Goal: Unclear

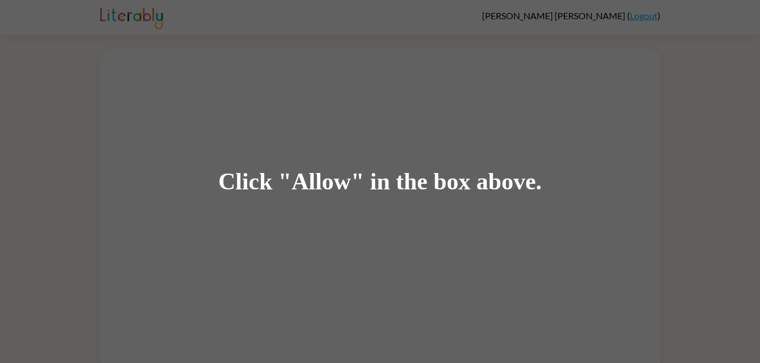
click at [297, 184] on div "Click "Allow" in the box above." at bounding box center [380, 181] width 324 height 25
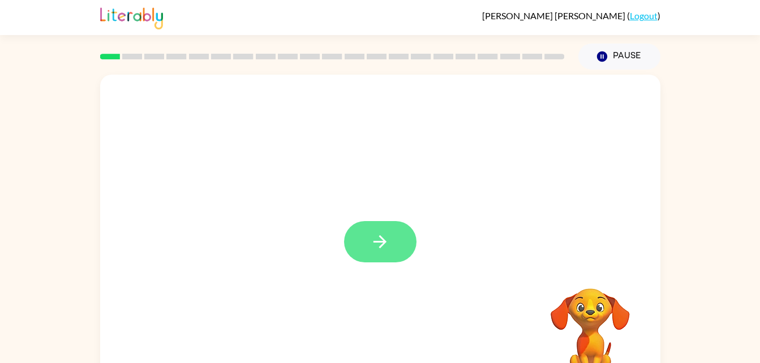
click at [389, 233] on icon "button" at bounding box center [380, 242] width 20 height 20
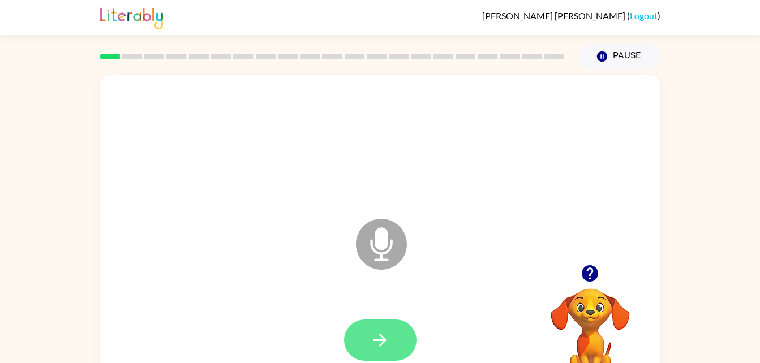
click at [386, 331] on icon "button" at bounding box center [380, 340] width 20 height 20
click at [372, 239] on icon at bounding box center [381, 244] width 51 height 51
click at [592, 266] on icon "button" at bounding box center [590, 273] width 16 height 16
drag, startPoint x: 316, startPoint y: 229, endPoint x: 323, endPoint y: 231, distance: 7.5
click at [323, 231] on div "Microphone The Microphone is here when it is your turn to talk" at bounding box center [352, 216] width 483 height 41
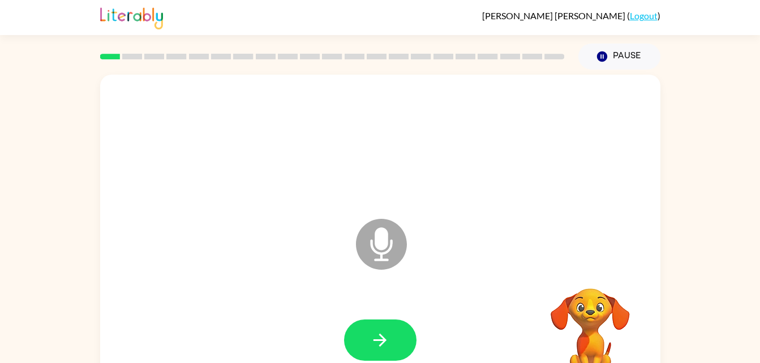
click at [358, 246] on icon at bounding box center [381, 244] width 51 height 51
click at [379, 336] on icon "button" at bounding box center [380, 340] width 20 height 20
click at [371, 327] on button "button" at bounding box center [380, 340] width 72 height 41
click at [365, 333] on button "button" at bounding box center [380, 340] width 72 height 41
click at [379, 338] on icon "button" at bounding box center [380, 340] width 20 height 20
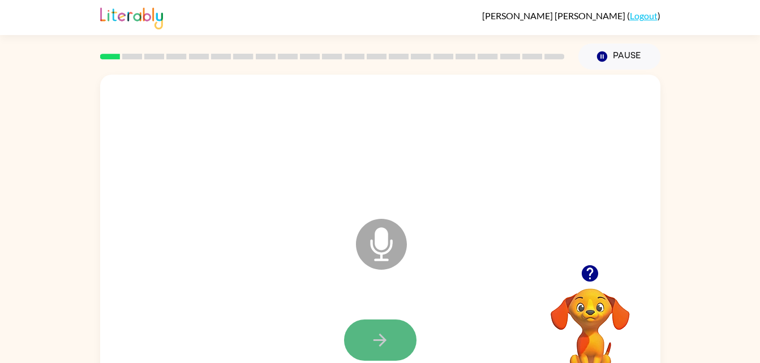
click at [391, 347] on button "button" at bounding box center [380, 340] width 72 height 41
click at [386, 313] on div at bounding box center [380, 340] width 538 height 93
click at [388, 323] on button "button" at bounding box center [380, 340] width 72 height 41
click at [369, 326] on button "button" at bounding box center [380, 340] width 72 height 41
click at [385, 329] on button "button" at bounding box center [380, 340] width 72 height 41
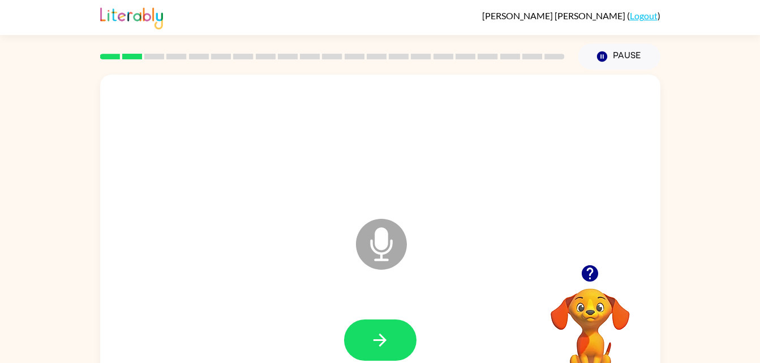
click at [385, 308] on div at bounding box center [380, 340] width 538 height 93
click at [404, 324] on button "button" at bounding box center [380, 340] width 72 height 41
click at [406, 330] on button "button" at bounding box center [380, 340] width 72 height 41
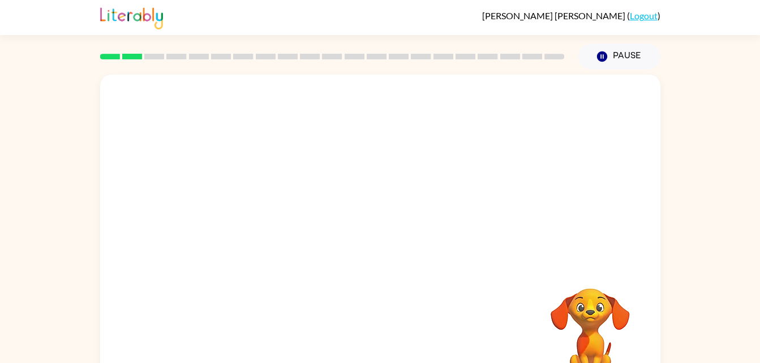
click at [617, 245] on div at bounding box center [380, 242] width 538 height 93
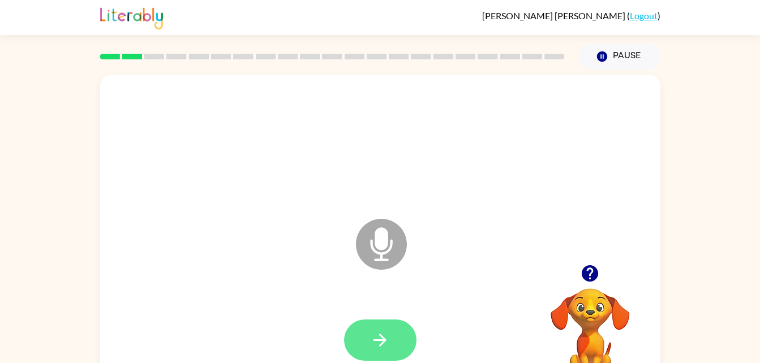
click at [366, 351] on button "button" at bounding box center [380, 340] width 72 height 41
click at [393, 339] on button "button" at bounding box center [380, 340] width 72 height 41
click at [393, 346] on button "button" at bounding box center [380, 340] width 72 height 41
click at [370, 341] on icon "button" at bounding box center [380, 340] width 20 height 20
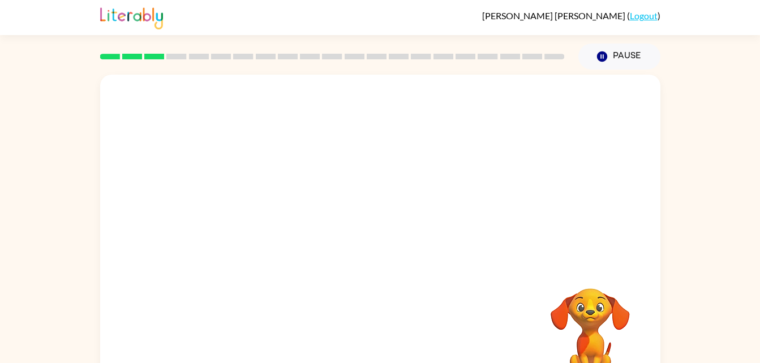
drag, startPoint x: 416, startPoint y: 246, endPoint x: 389, endPoint y: 291, distance: 53.3
click at [389, 291] on div at bounding box center [380, 236] width 560 height 323
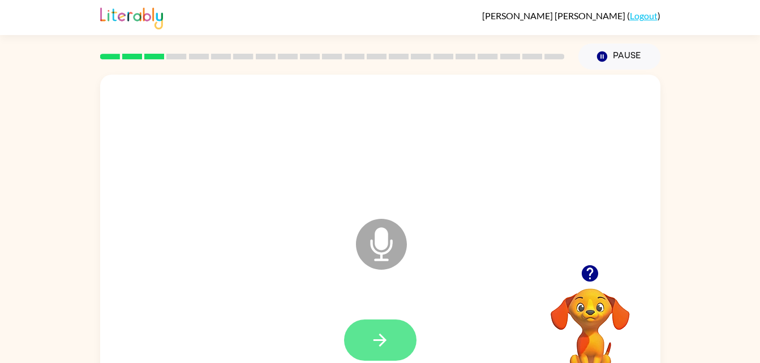
click at [381, 333] on icon "button" at bounding box center [380, 340] width 20 height 20
click at [377, 324] on button "button" at bounding box center [380, 340] width 72 height 41
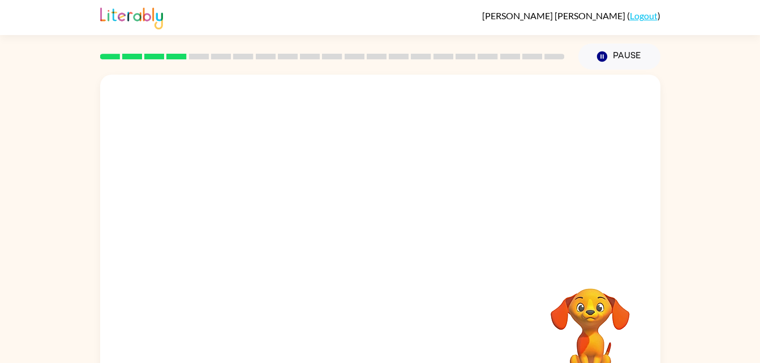
click at [450, 256] on div at bounding box center [380, 236] width 560 height 323
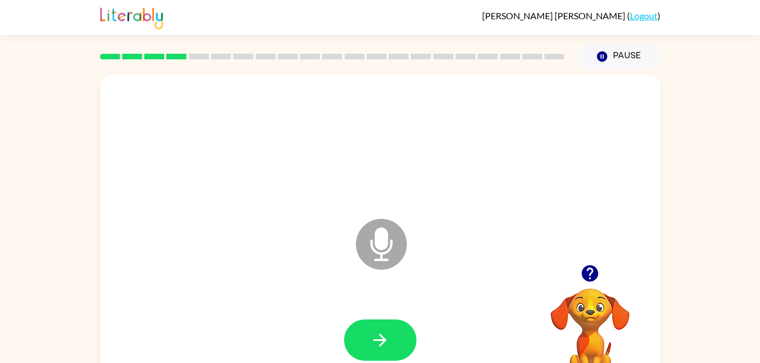
click at [405, 316] on div at bounding box center [380, 340] width 538 height 93
click at [396, 328] on button "button" at bounding box center [380, 340] width 72 height 41
click at [412, 317] on div at bounding box center [380, 340] width 538 height 93
click at [392, 338] on button "button" at bounding box center [380, 340] width 72 height 41
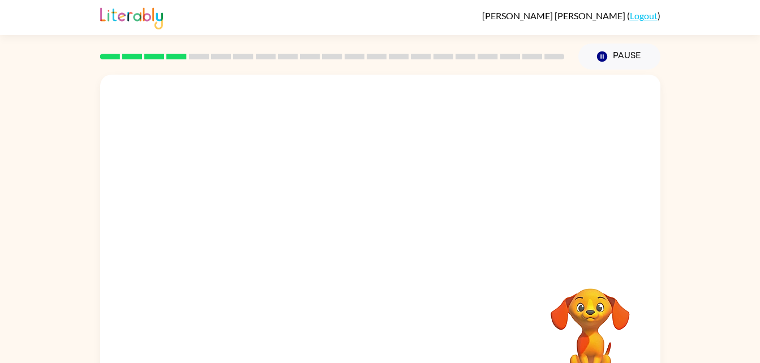
click at [392, 338] on div at bounding box center [380, 340] width 538 height 93
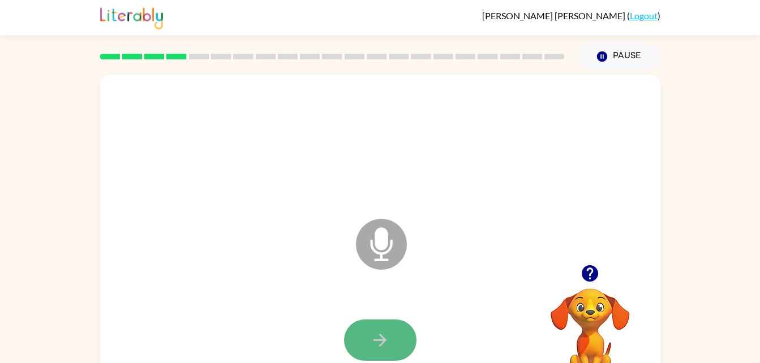
drag, startPoint x: 404, startPoint y: 334, endPoint x: 364, endPoint y: 329, distance: 39.9
click at [364, 329] on button "button" at bounding box center [380, 340] width 72 height 41
click at [383, 341] on icon "button" at bounding box center [379, 340] width 13 height 13
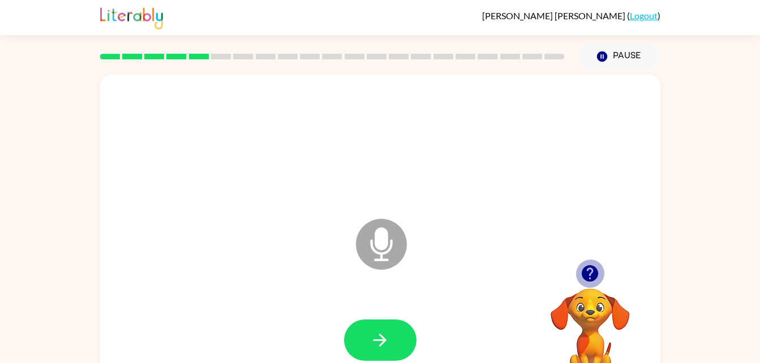
click at [589, 273] on icon "button" at bounding box center [590, 273] width 16 height 16
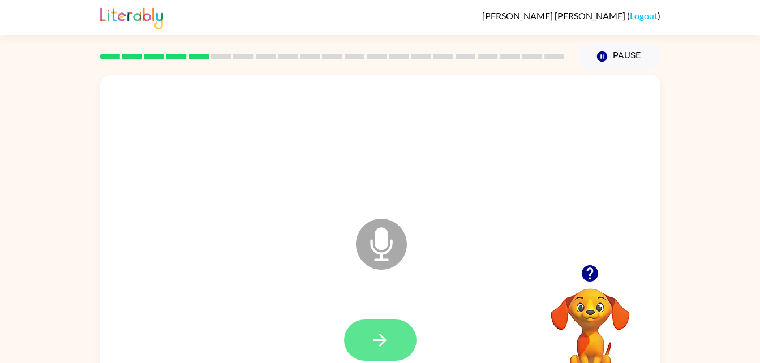
click at [382, 345] on icon "button" at bounding box center [379, 340] width 13 height 13
click at [373, 345] on icon "button" at bounding box center [380, 340] width 20 height 20
click at [371, 345] on icon "button" at bounding box center [380, 340] width 20 height 20
click at [369, 341] on button "button" at bounding box center [380, 340] width 72 height 41
click at [380, 325] on button "button" at bounding box center [380, 340] width 72 height 41
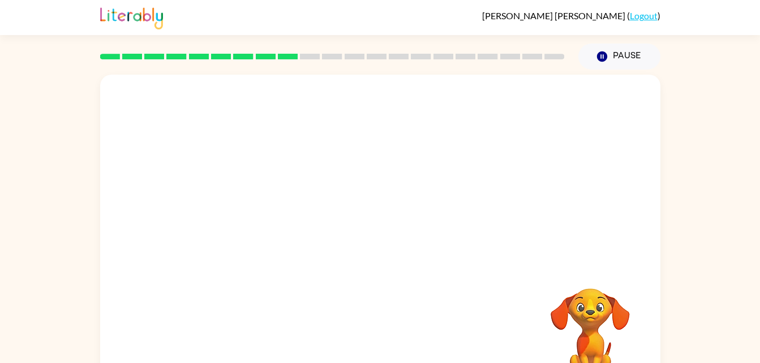
click at [615, 274] on video "Your browser must support playing .mp4 files to use Literably. Please try using…" at bounding box center [590, 327] width 113 height 113
click at [581, 329] on video "Your browser must support playing .mp4 files to use Literably. Please try using…" at bounding box center [590, 327] width 113 height 113
click at [595, 302] on video "Your browser must support playing .mp4 files to use Literably. Please try using…" at bounding box center [590, 327] width 113 height 113
click at [589, 313] on video "Your browser must support playing .mp4 files to use Literably. Please try using…" at bounding box center [590, 327] width 113 height 113
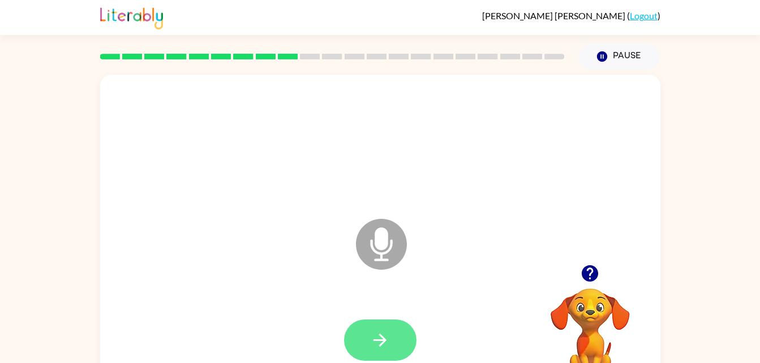
click at [374, 340] on icon "button" at bounding box center [379, 340] width 13 height 13
click at [390, 342] on button "button" at bounding box center [380, 340] width 72 height 41
click at [392, 333] on button "button" at bounding box center [380, 340] width 72 height 41
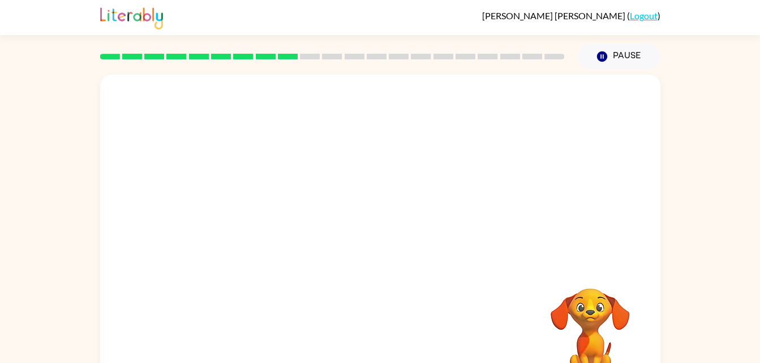
click at [611, 268] on div at bounding box center [380, 242] width 538 height 93
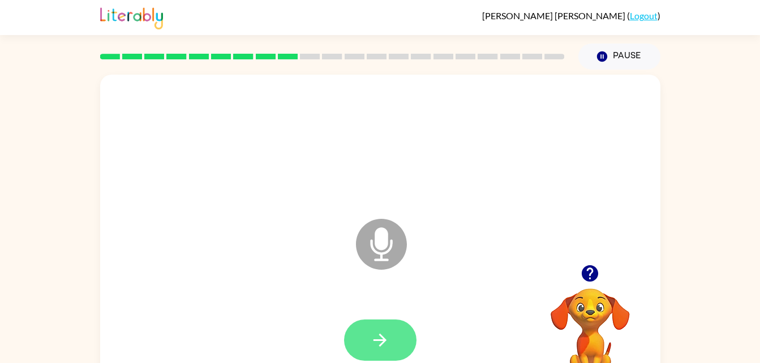
click at [383, 330] on icon "button" at bounding box center [380, 340] width 20 height 20
click at [379, 342] on icon "button" at bounding box center [380, 340] width 20 height 20
click at [385, 355] on button "button" at bounding box center [380, 340] width 72 height 41
click at [389, 331] on icon "button" at bounding box center [380, 340] width 20 height 20
click at [400, 340] on button "button" at bounding box center [380, 340] width 72 height 41
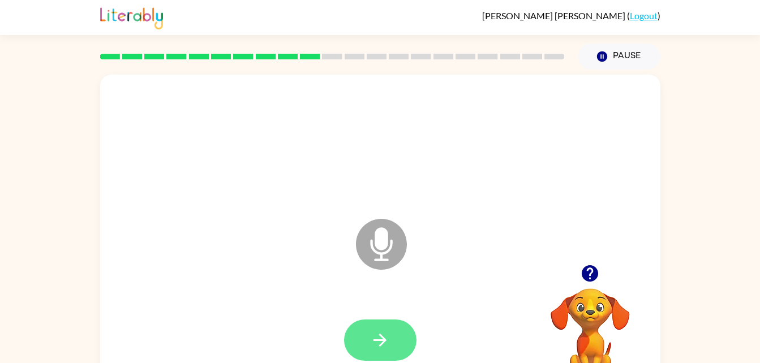
click at [370, 333] on icon "button" at bounding box center [380, 340] width 20 height 20
click at [375, 343] on icon "button" at bounding box center [380, 340] width 20 height 20
click at [378, 336] on icon "button" at bounding box center [380, 340] width 20 height 20
click at [345, 334] on button "button" at bounding box center [380, 340] width 72 height 41
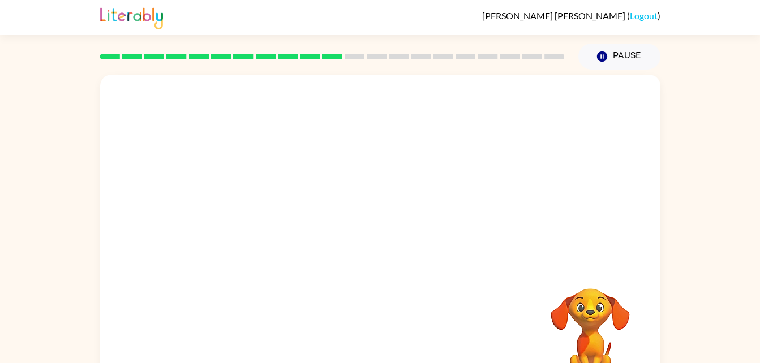
click at [428, 171] on div at bounding box center [380, 143] width 538 height 93
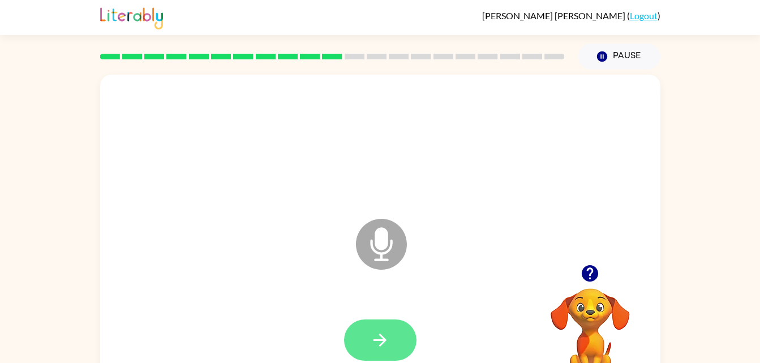
click at [386, 355] on button "button" at bounding box center [380, 340] width 72 height 41
click at [379, 345] on icon "button" at bounding box center [380, 340] width 20 height 20
click at [378, 331] on icon "button" at bounding box center [380, 340] width 20 height 20
click at [381, 346] on icon "button" at bounding box center [380, 340] width 20 height 20
click at [371, 332] on icon "button" at bounding box center [380, 340] width 20 height 20
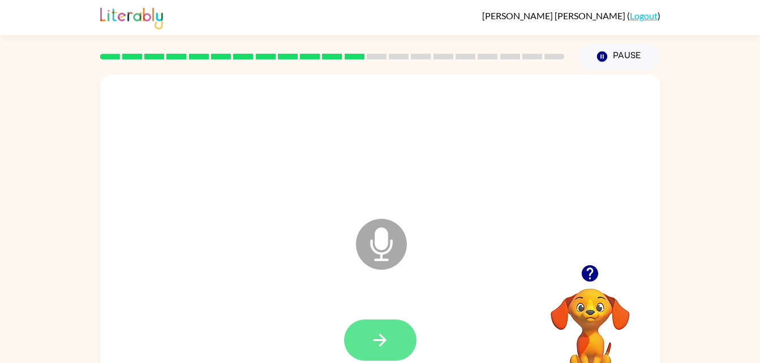
click at [387, 356] on button "button" at bounding box center [380, 340] width 72 height 41
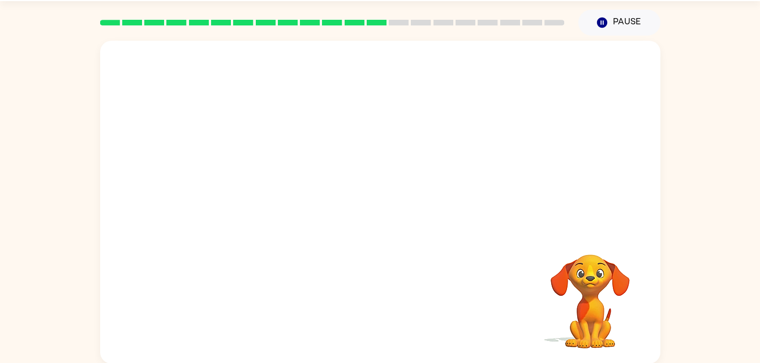
scroll to position [35, 0]
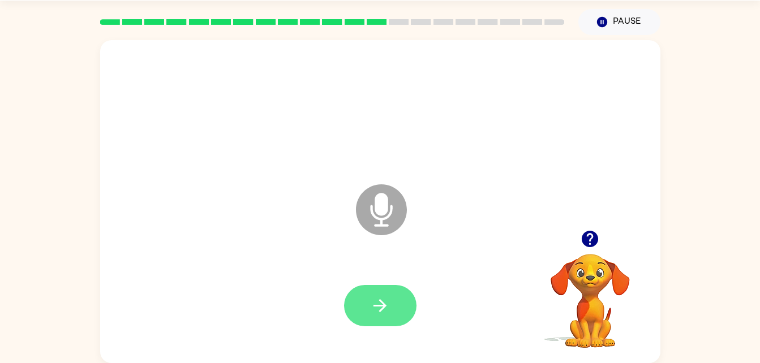
click at [380, 298] on icon "button" at bounding box center [380, 306] width 20 height 20
click at [387, 287] on button "button" at bounding box center [380, 305] width 72 height 41
click at [381, 294] on button "button" at bounding box center [380, 305] width 72 height 41
click at [377, 318] on button "button" at bounding box center [380, 305] width 72 height 41
click at [394, 297] on button "button" at bounding box center [380, 305] width 72 height 41
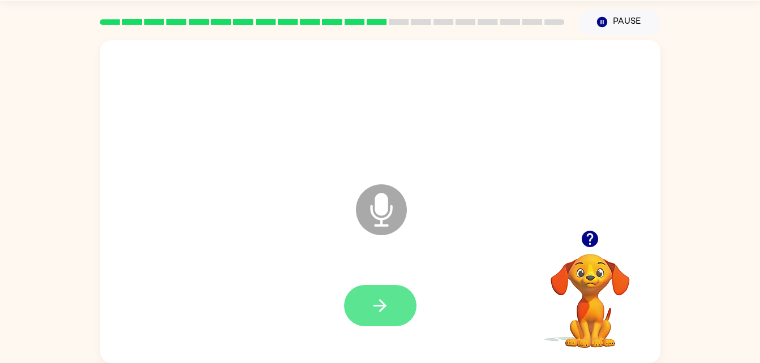
click at [383, 299] on icon "button" at bounding box center [380, 306] width 20 height 20
click at [379, 312] on icon "button" at bounding box center [380, 306] width 20 height 20
click at [386, 300] on icon "button" at bounding box center [380, 306] width 20 height 20
click at [382, 300] on icon "button" at bounding box center [380, 306] width 20 height 20
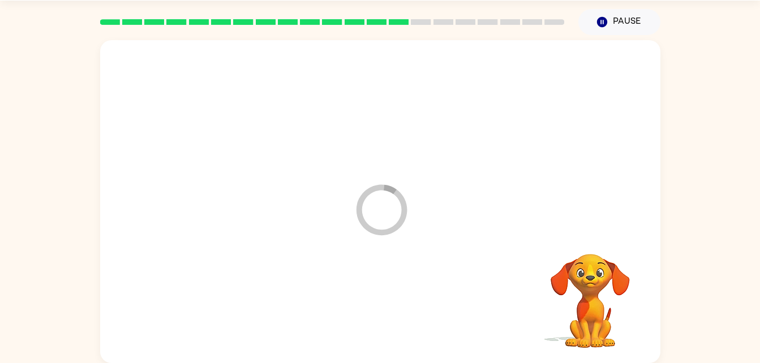
click at [382, 300] on div at bounding box center [380, 306] width 538 height 93
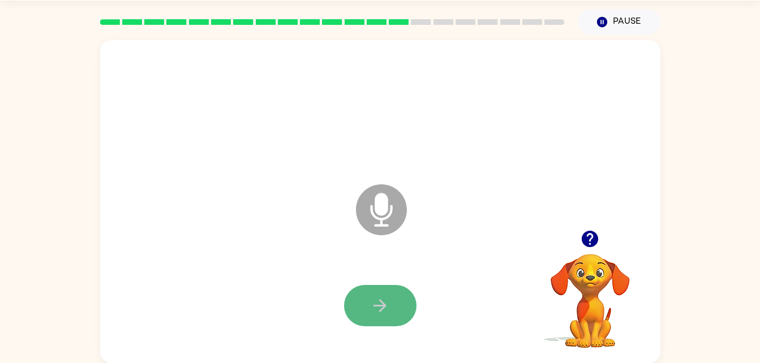
click at [392, 300] on button "button" at bounding box center [380, 305] width 72 height 41
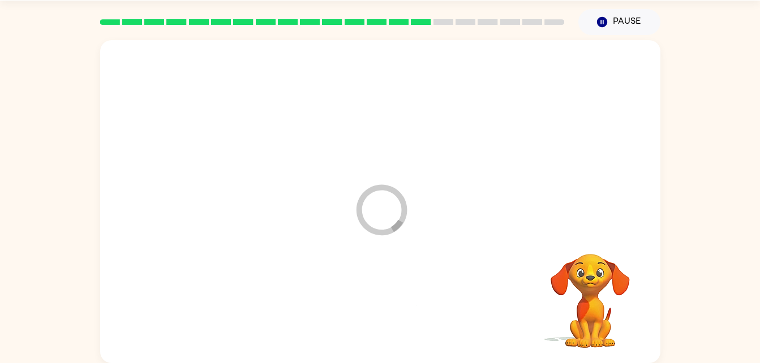
click at [392, 300] on div at bounding box center [380, 306] width 538 height 93
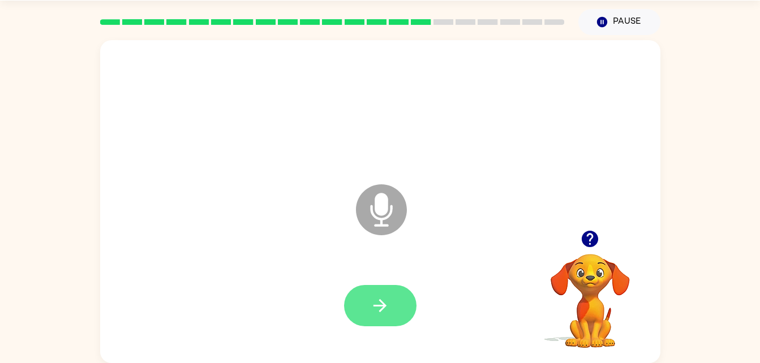
click at [385, 314] on icon "button" at bounding box center [380, 306] width 20 height 20
click at [389, 295] on button "button" at bounding box center [380, 305] width 72 height 41
click at [386, 294] on button "button" at bounding box center [380, 305] width 72 height 41
click at [373, 274] on div at bounding box center [380, 306] width 538 height 93
click at [378, 309] on icon "button" at bounding box center [380, 306] width 20 height 20
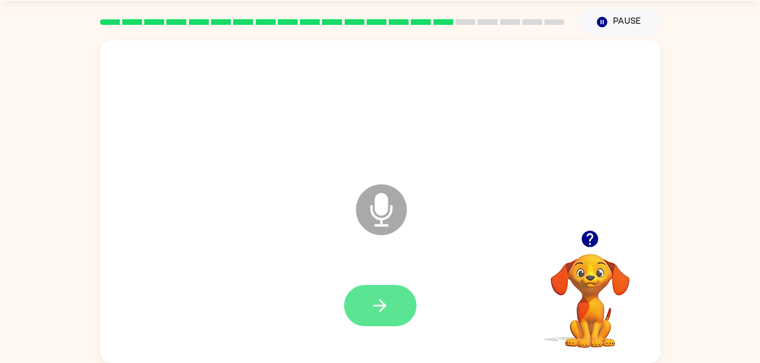
click at [379, 313] on icon "button" at bounding box center [380, 306] width 20 height 20
click at [372, 307] on icon "button" at bounding box center [380, 306] width 20 height 20
click at [364, 307] on button "button" at bounding box center [380, 305] width 72 height 41
click at [396, 339] on div at bounding box center [380, 306] width 538 height 93
click at [368, 299] on div at bounding box center [380, 305] width 72 height 41
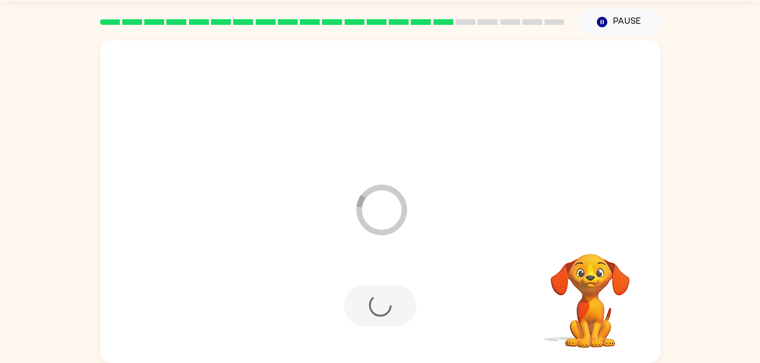
click at [393, 313] on div at bounding box center [380, 305] width 72 height 41
click at [358, 302] on div at bounding box center [380, 305] width 72 height 41
click at [363, 300] on div at bounding box center [380, 305] width 72 height 41
click at [366, 324] on div at bounding box center [380, 305] width 72 height 41
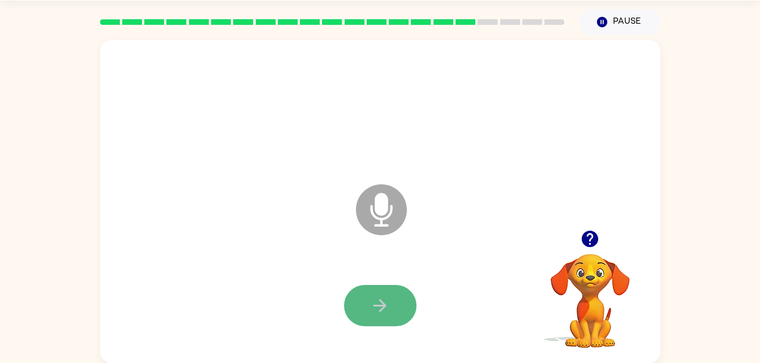
click at [386, 309] on icon "button" at bounding box center [380, 306] width 20 height 20
click at [392, 310] on button "button" at bounding box center [380, 305] width 72 height 41
click at [377, 320] on button "button" at bounding box center [380, 305] width 72 height 41
click at [368, 309] on button "button" at bounding box center [380, 305] width 72 height 41
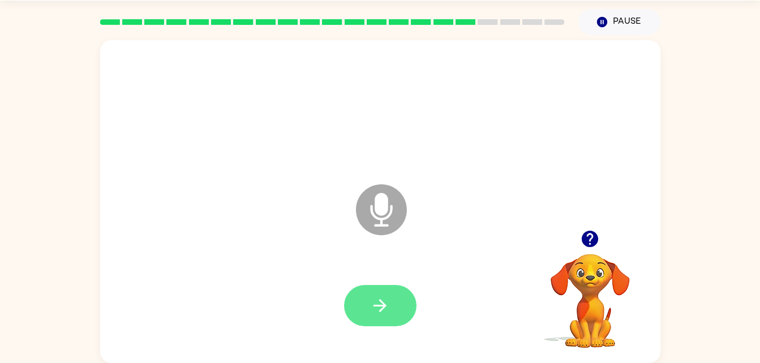
click at [388, 292] on button "button" at bounding box center [380, 305] width 72 height 41
click at [368, 298] on button "button" at bounding box center [380, 305] width 72 height 41
click at [380, 297] on icon "button" at bounding box center [380, 306] width 20 height 20
click at [392, 300] on button "button" at bounding box center [380, 305] width 72 height 41
click at [386, 307] on icon "button" at bounding box center [380, 306] width 20 height 20
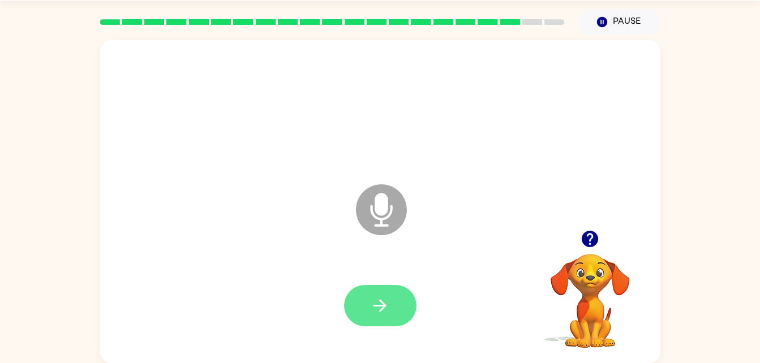
click at [373, 298] on icon "button" at bounding box center [380, 306] width 20 height 20
click at [394, 302] on button "button" at bounding box center [380, 305] width 72 height 41
click at [376, 320] on button "button" at bounding box center [380, 305] width 72 height 41
click at [377, 300] on icon "button" at bounding box center [380, 306] width 20 height 20
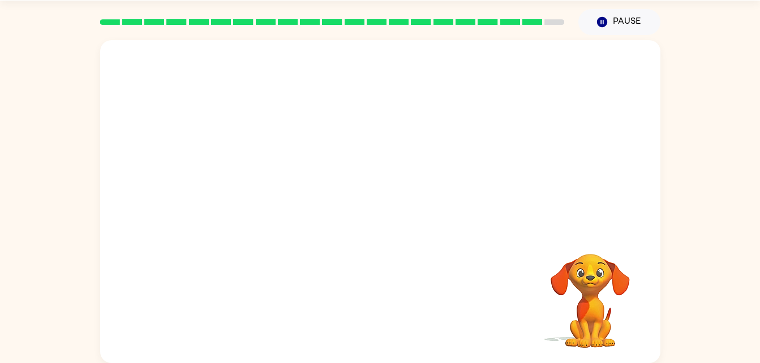
click at [377, 300] on div at bounding box center [380, 306] width 538 height 93
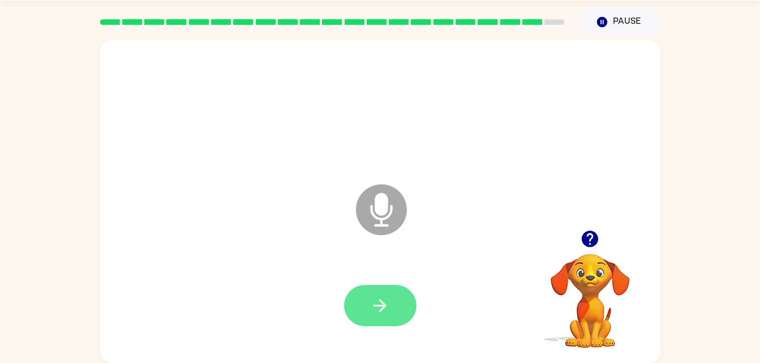
drag, startPoint x: 388, startPoint y: 307, endPoint x: 363, endPoint y: 320, distance: 28.1
click at [363, 320] on div at bounding box center [380, 306] width 538 height 93
click at [369, 277] on div at bounding box center [380, 306] width 538 height 93
click at [370, 277] on div at bounding box center [380, 306] width 538 height 93
click at [376, 302] on icon "button" at bounding box center [380, 306] width 20 height 20
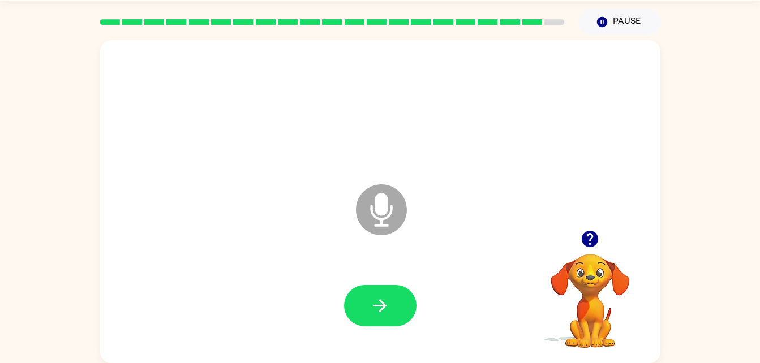
click at [348, 325] on div at bounding box center [380, 305] width 72 height 41
click at [394, 295] on button "button" at bounding box center [380, 305] width 72 height 41
click at [384, 297] on icon "button" at bounding box center [380, 306] width 20 height 20
click at [377, 312] on icon "button" at bounding box center [380, 306] width 20 height 20
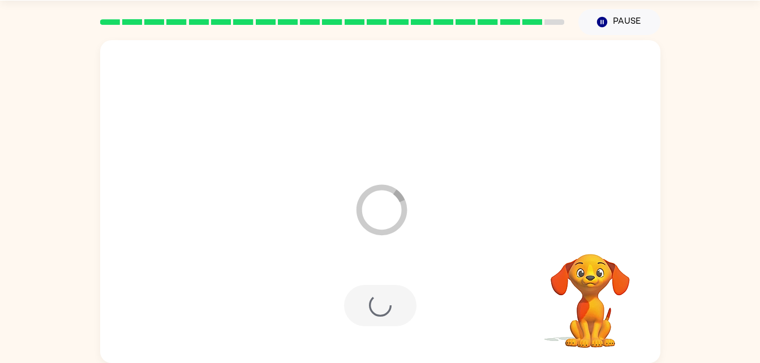
scroll to position [14, 0]
